Goal: Task Accomplishment & Management: Complete application form

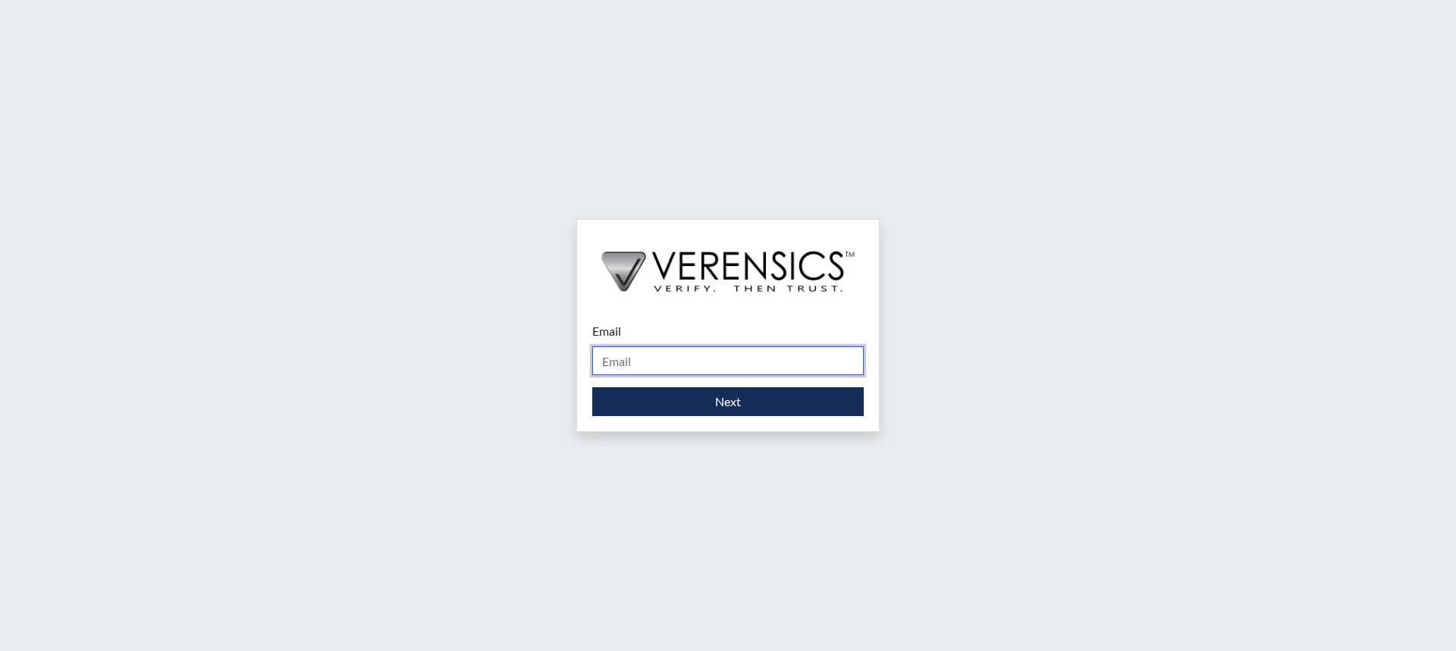
click at [696, 354] on input "Email" at bounding box center [727, 361] width 271 height 29
type input "[PERSON_NAME][EMAIL_ADDRESS][PERSON_NAME][DOMAIN_NAME]"
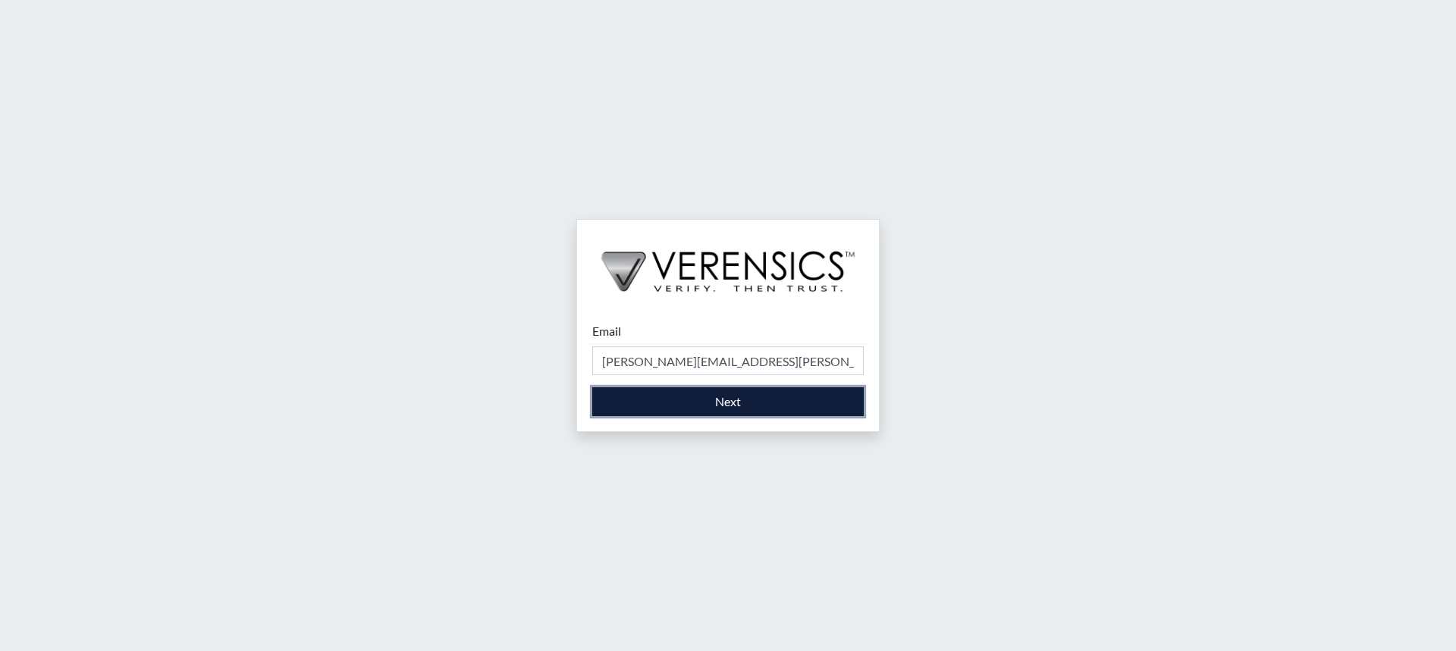
click at [710, 415] on button "Next" at bounding box center [727, 401] width 271 height 29
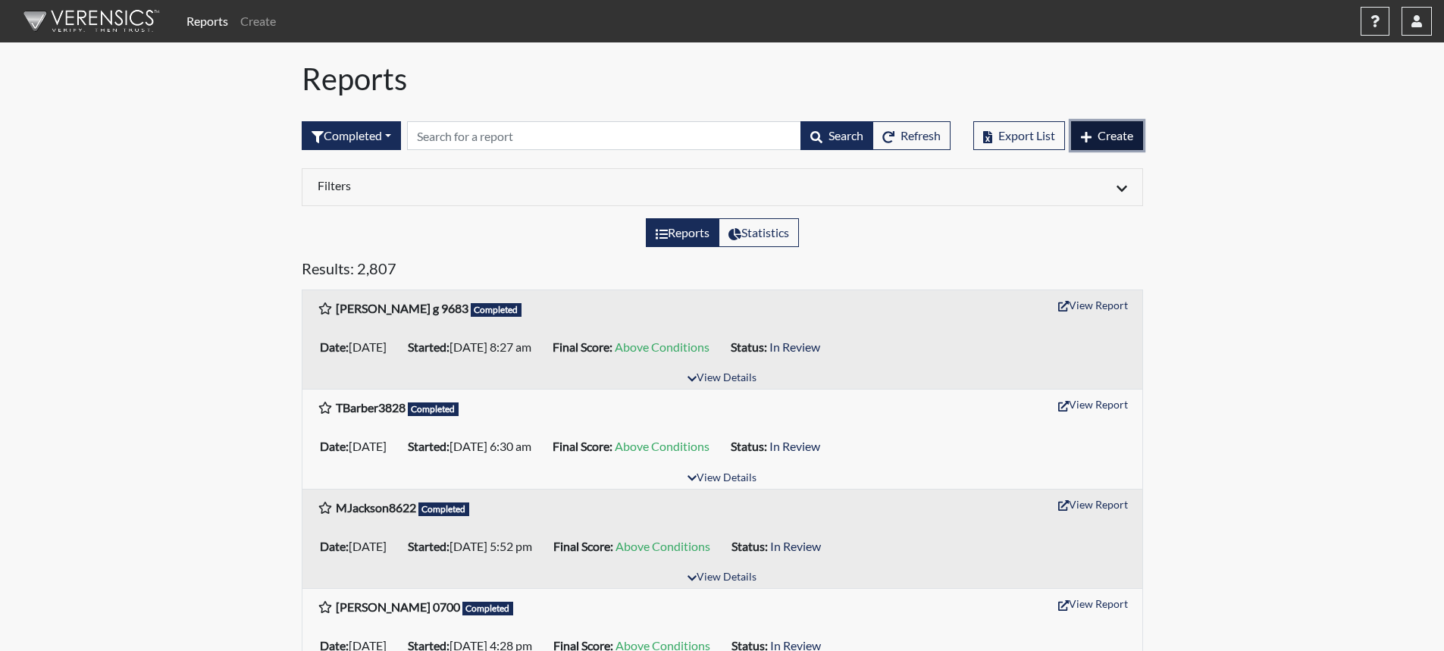
click at [1118, 132] on span "Create" at bounding box center [1116, 135] width 36 height 14
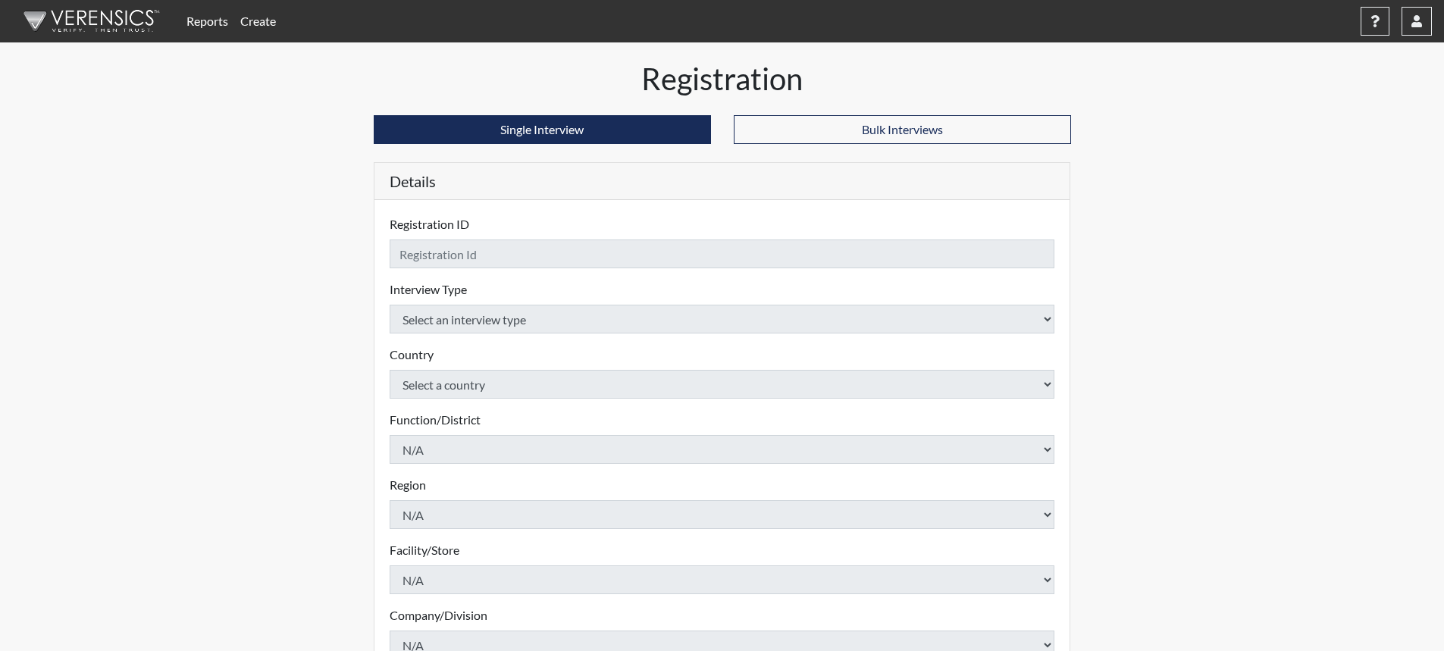
checkbox input "true"
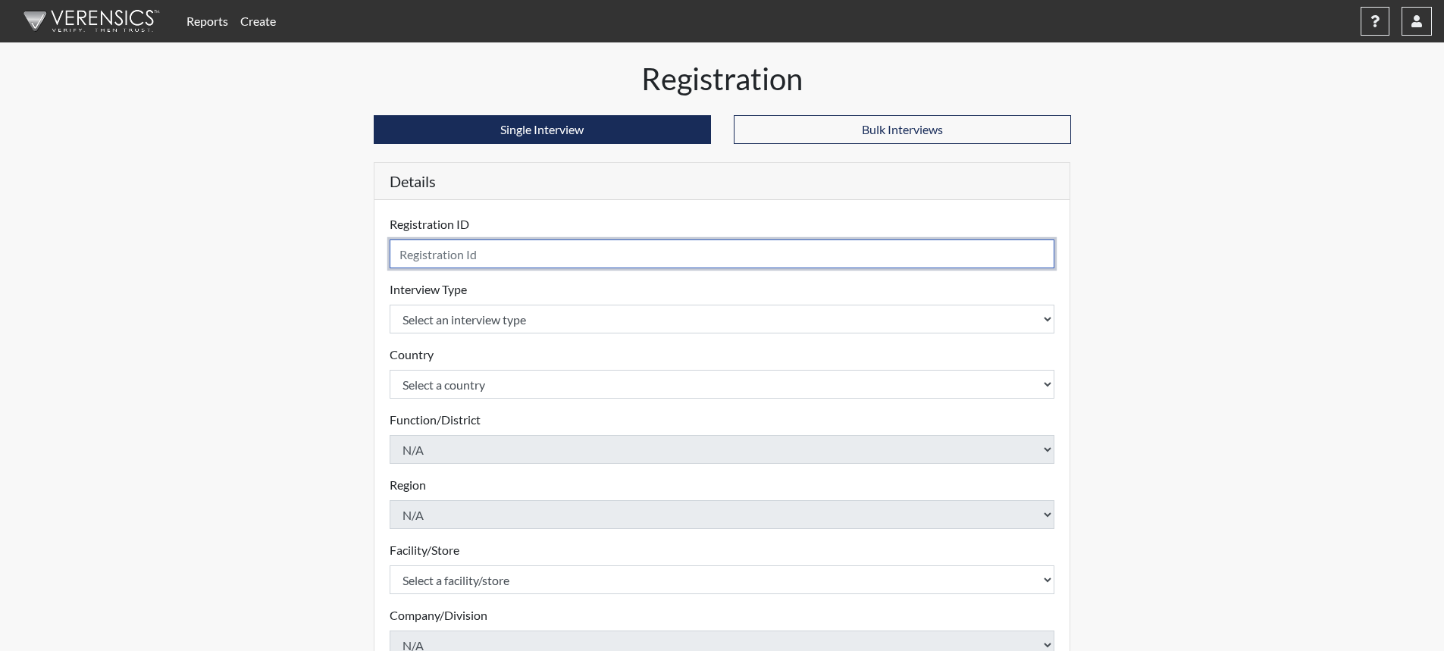
click at [577, 258] on input "text" at bounding box center [723, 254] width 666 height 29
type input "BBlaisdell17872"
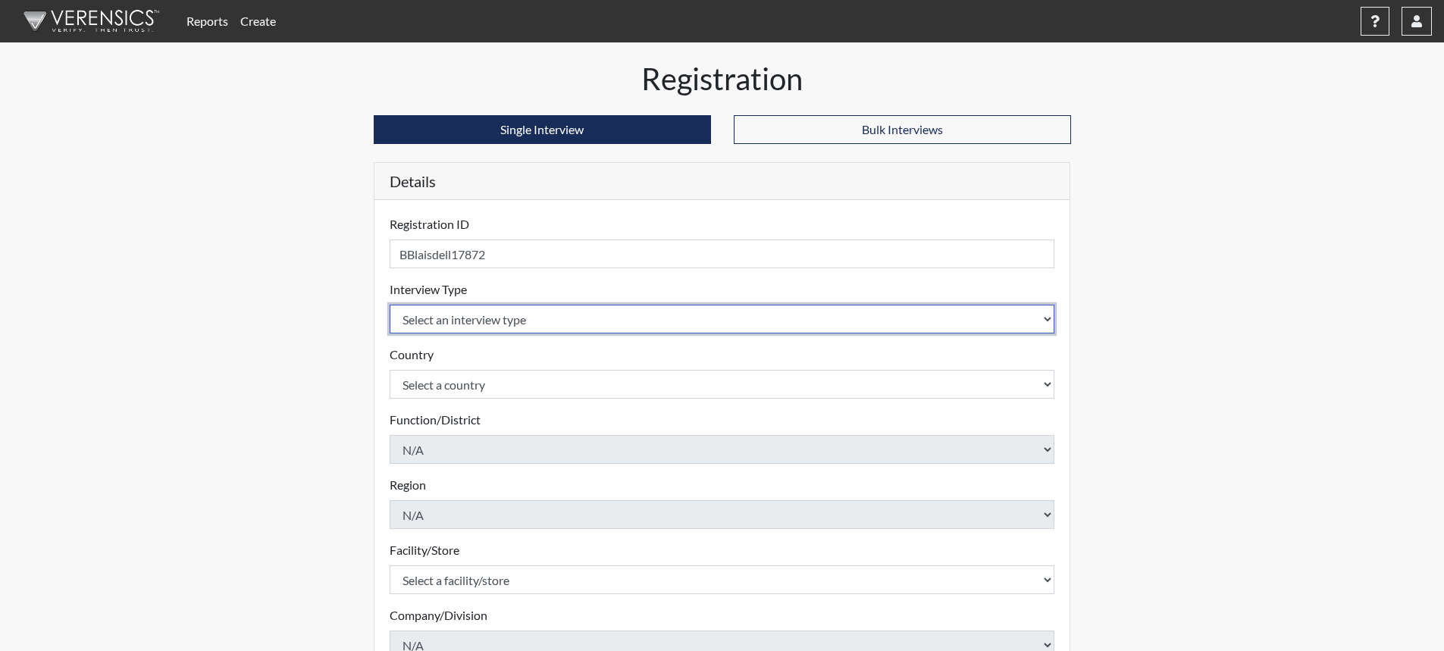
click at [558, 318] on select "Select an interview type Corrections Pre-Employment" at bounding box center [723, 319] width 666 height 29
select select "ff733e93-e1bf-11ea-9c9f-0eff0cf7eb8f"
click at [390, 305] on select "Select an interview type Corrections Pre-Employment" at bounding box center [723, 319] width 666 height 29
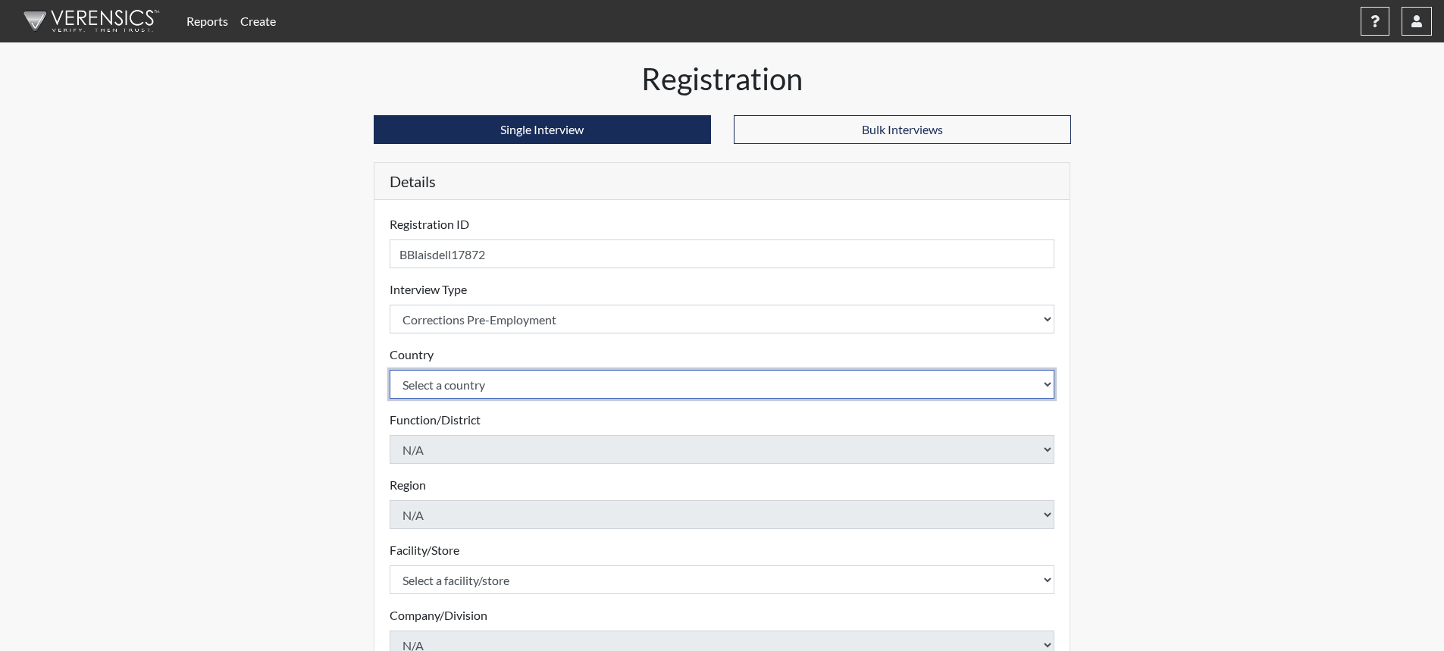
click at [503, 389] on select "Select a country [GEOGRAPHIC_DATA] [GEOGRAPHIC_DATA]" at bounding box center [723, 384] width 666 height 29
select select "united-states-of-[GEOGRAPHIC_DATA]"
click at [390, 370] on select "Select a country [GEOGRAPHIC_DATA] [GEOGRAPHIC_DATA]" at bounding box center [723, 384] width 666 height 29
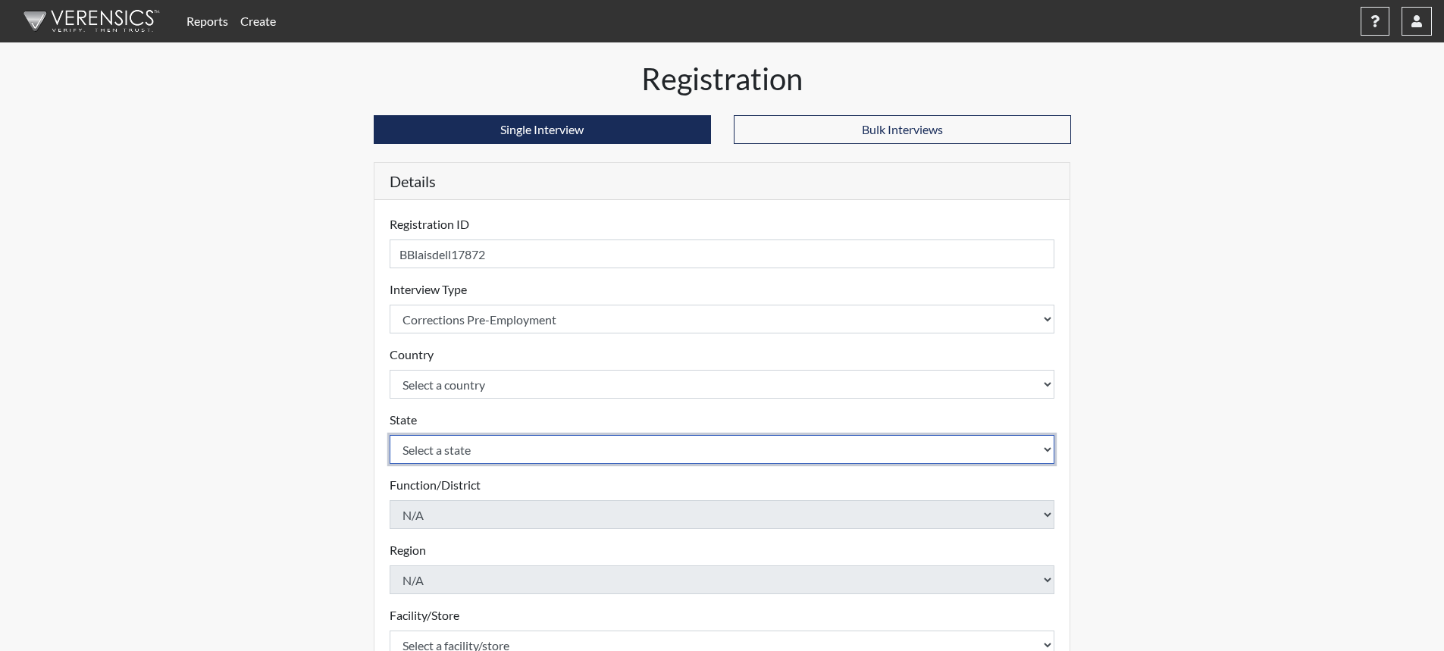
click at [496, 456] on select "Select a state [US_STATE] [US_STATE] [US_STATE] [US_STATE] [US_STATE] [US_STATE…" at bounding box center [723, 449] width 666 height 29
select select "SC"
click at [390, 435] on select "Select a state [US_STATE] [US_STATE] [US_STATE] [US_STATE] [US_STATE] [US_STATE…" at bounding box center [723, 449] width 666 height 29
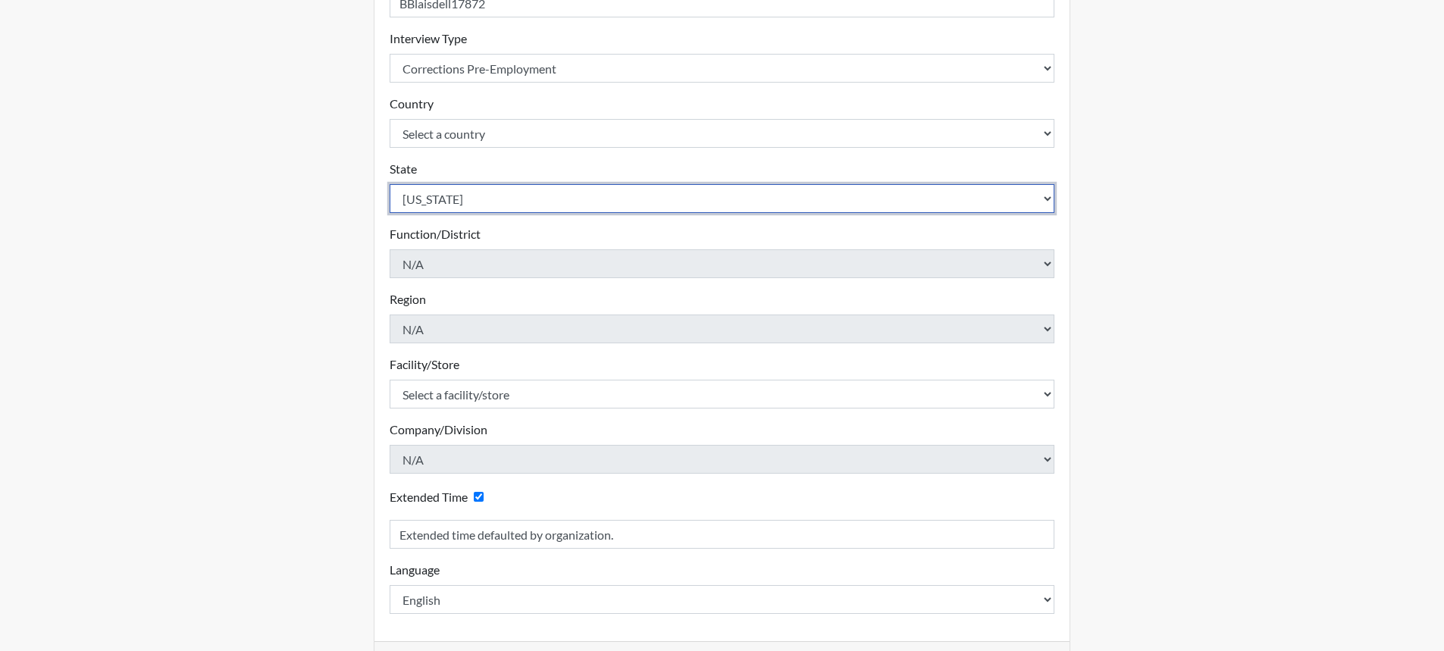
scroll to position [303, 0]
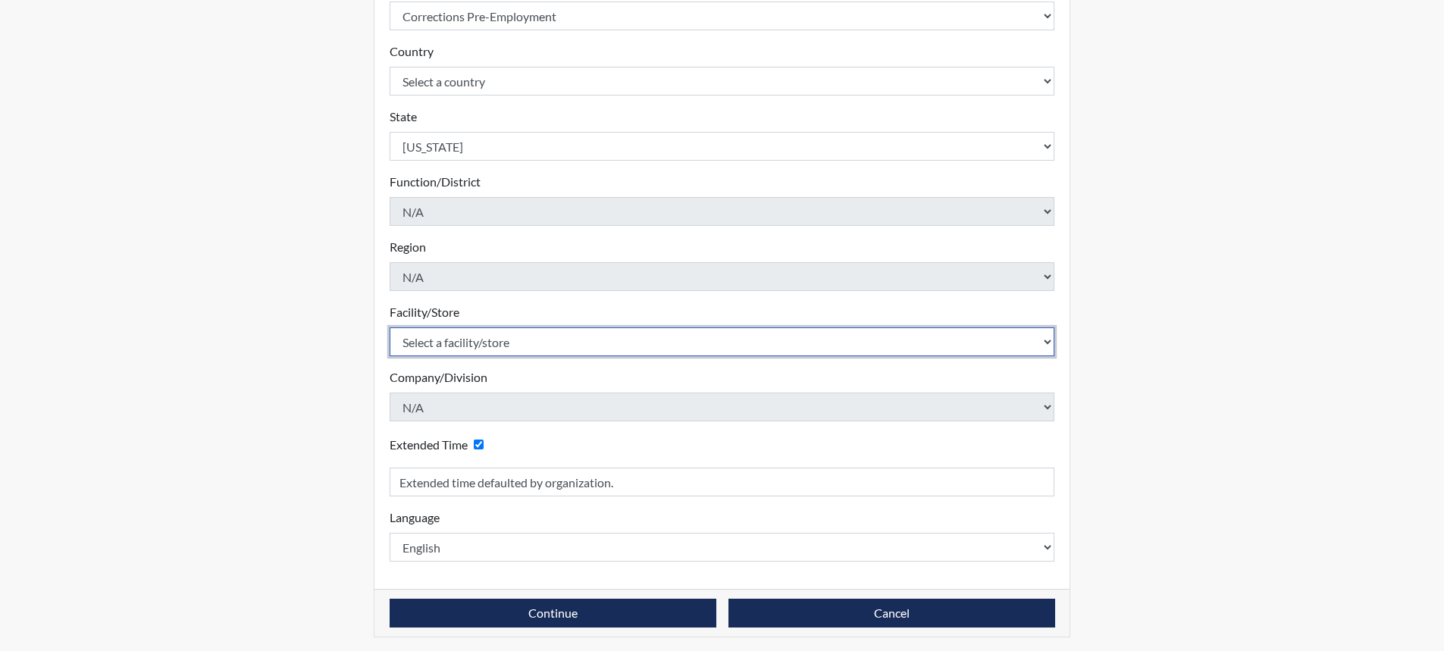
click at [469, 338] on select "Select a facility/store [GEOGRAPHIC_DATA] CI Broad River CI [PERSON_NAME] CI Di…" at bounding box center [723, 342] width 666 height 29
select select "e65c35f8-7a86-4895-8b3d-ac57a8e9252b"
click at [390, 328] on select "Select a facility/store [GEOGRAPHIC_DATA] CI Broad River CI [PERSON_NAME] CI Di…" at bounding box center [723, 342] width 666 height 29
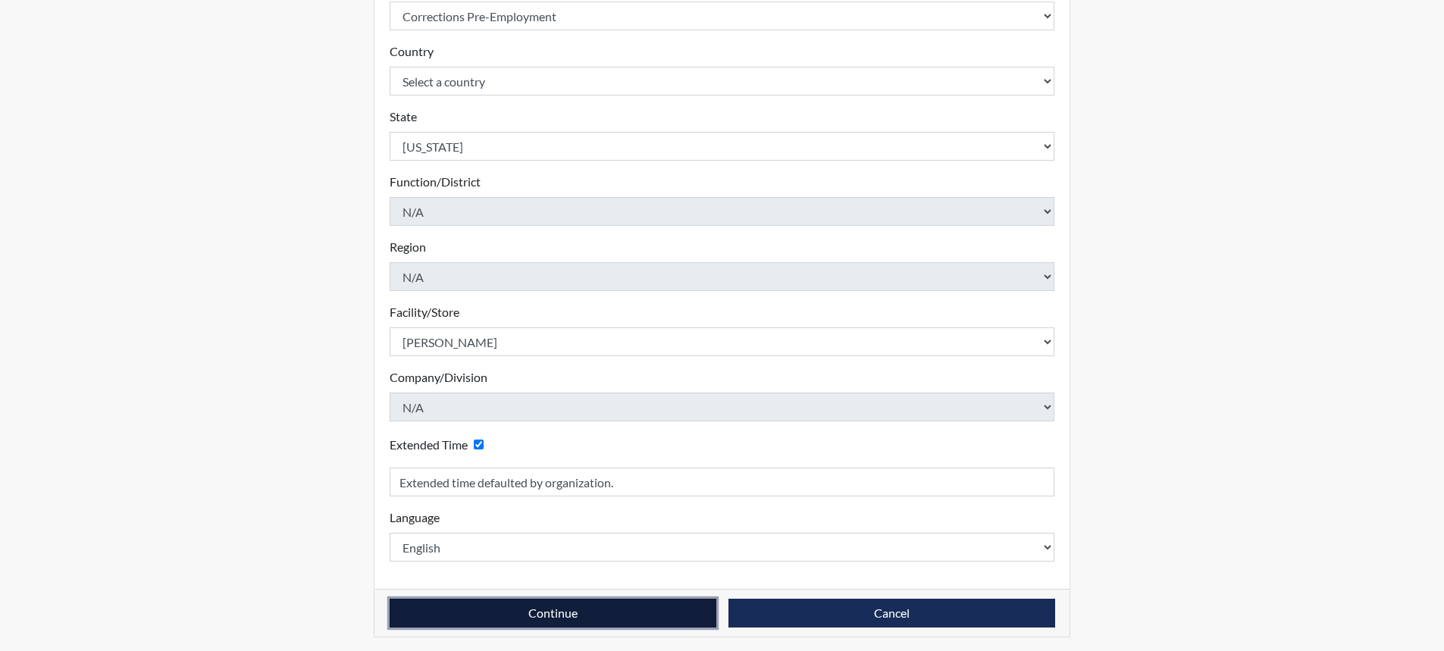
click at [559, 609] on button "Continue" at bounding box center [553, 613] width 327 height 29
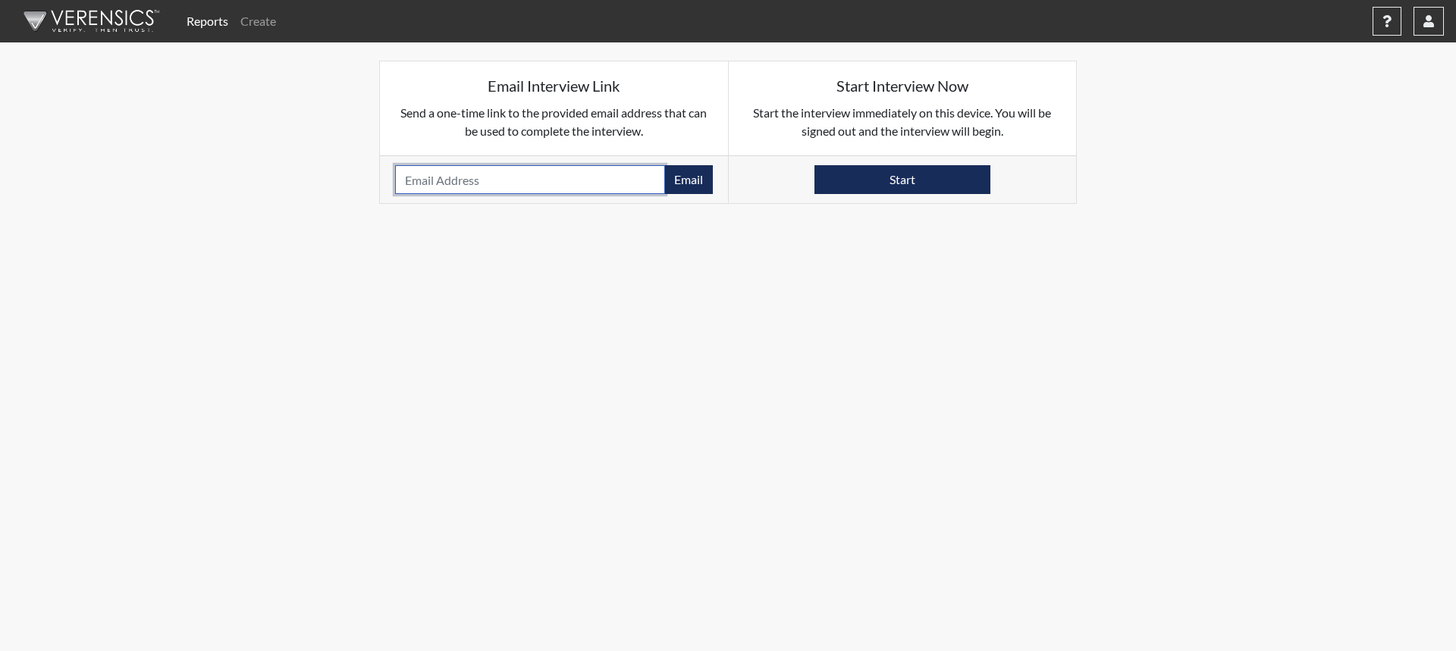
click at [456, 186] on input "email" at bounding box center [530, 179] width 270 height 29
type input "[PERSON_NAME][EMAIL_ADDRESS][DOMAIN_NAME]"
click at [682, 180] on button "Email" at bounding box center [688, 179] width 49 height 29
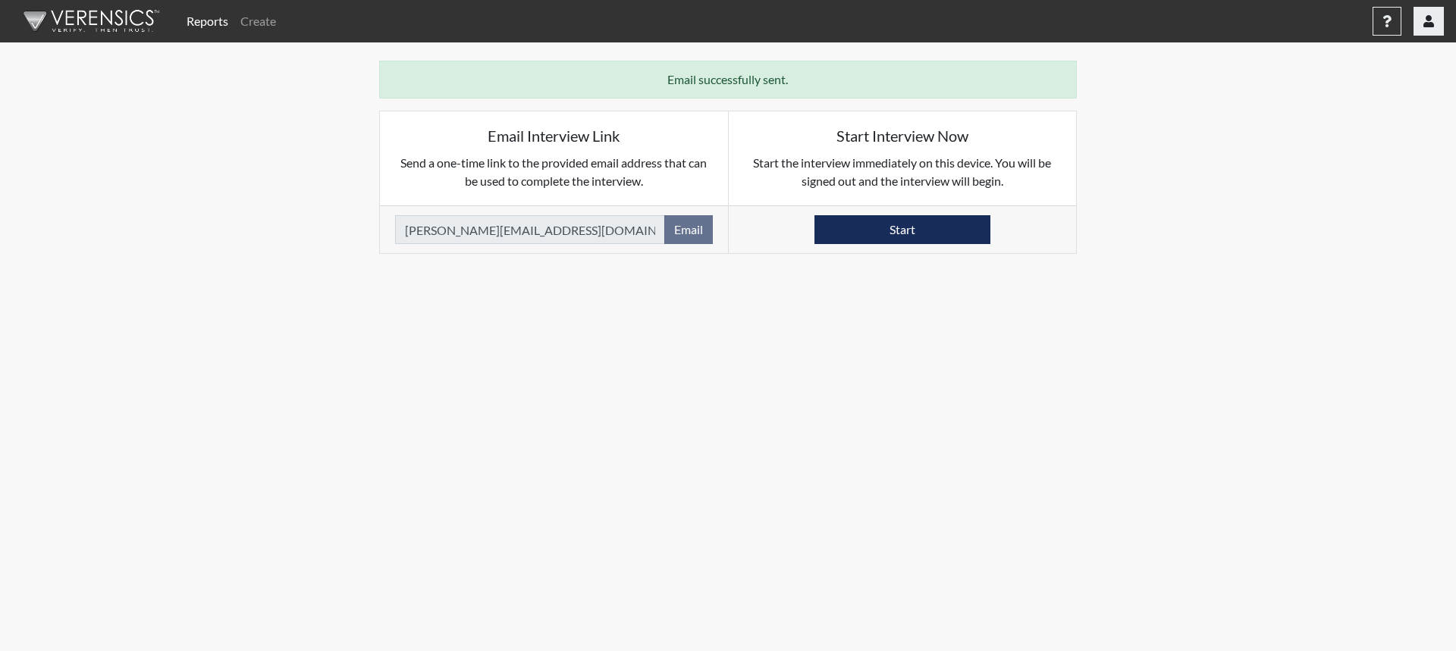
click at [1428, 32] on button "button" at bounding box center [1428, 21] width 30 height 29
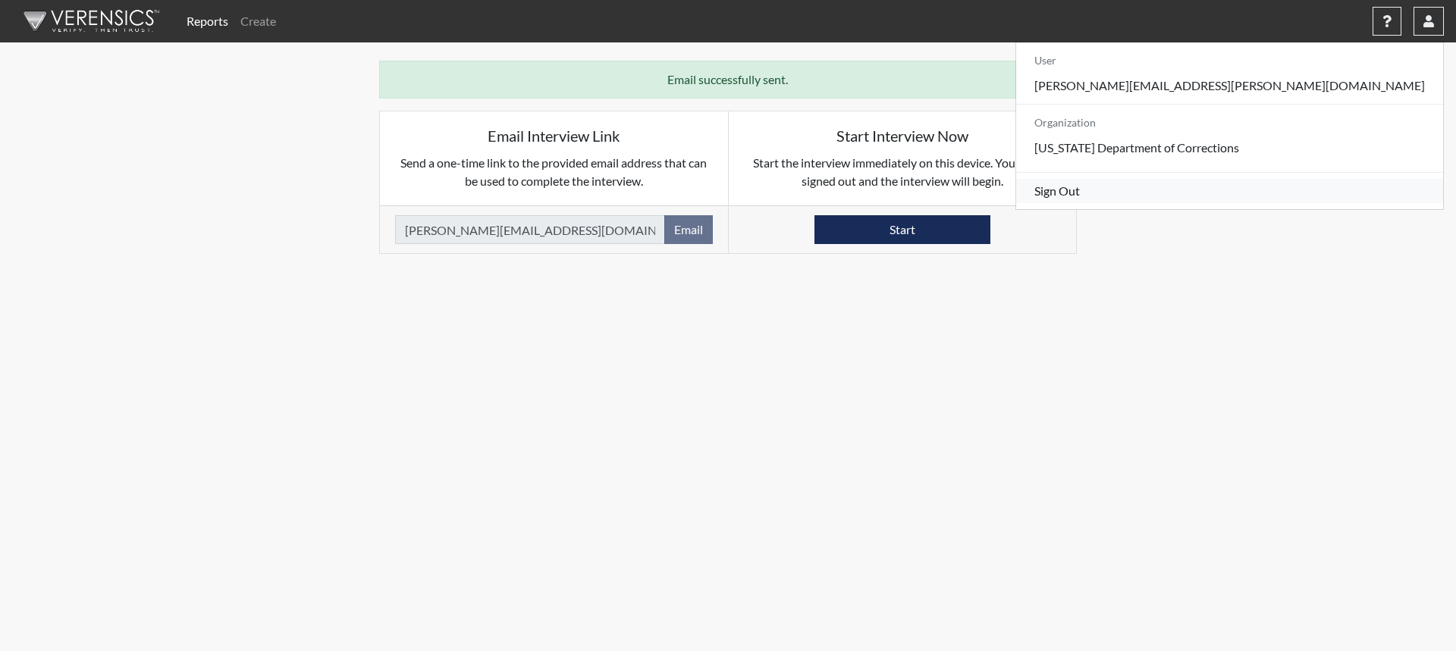
click at [1313, 203] on link "Sign Out" at bounding box center [1229, 191] width 427 height 24
